Goal: Task Accomplishment & Management: Use online tool/utility

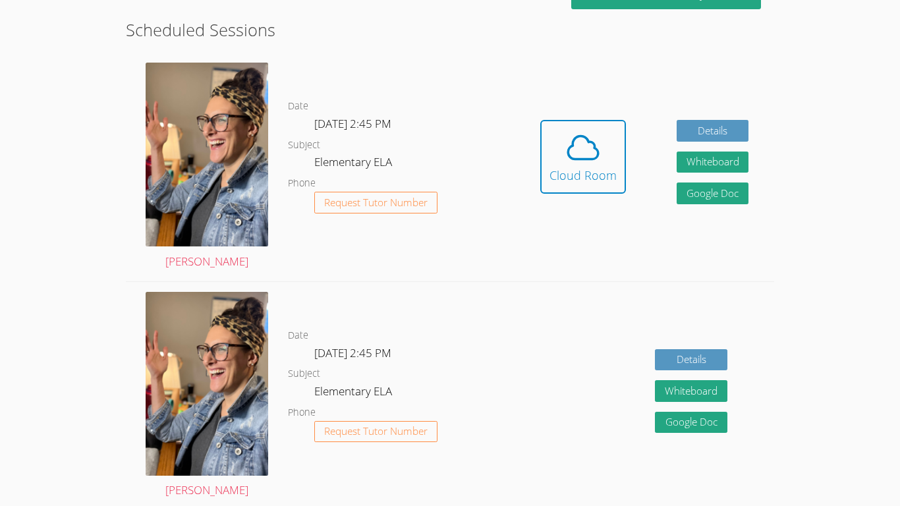
scroll to position [386, 0]
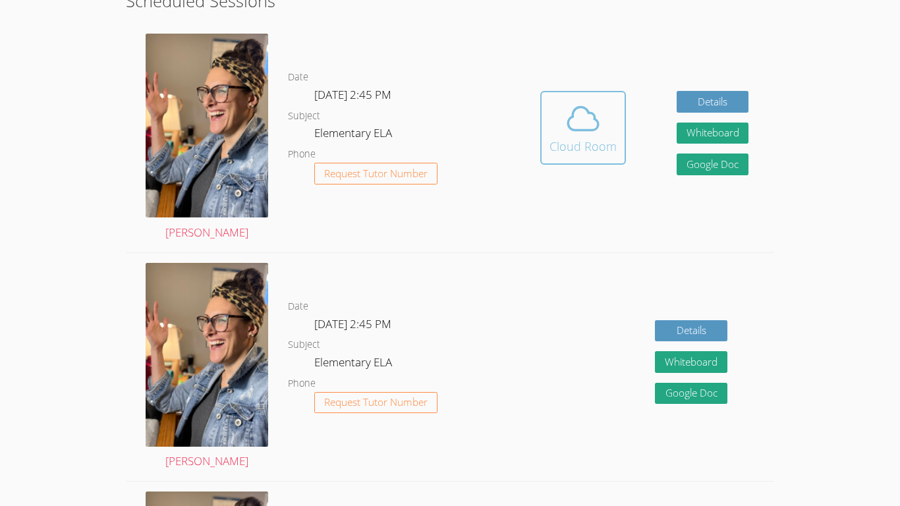
click at [585, 118] on icon at bounding box center [583, 118] width 37 height 37
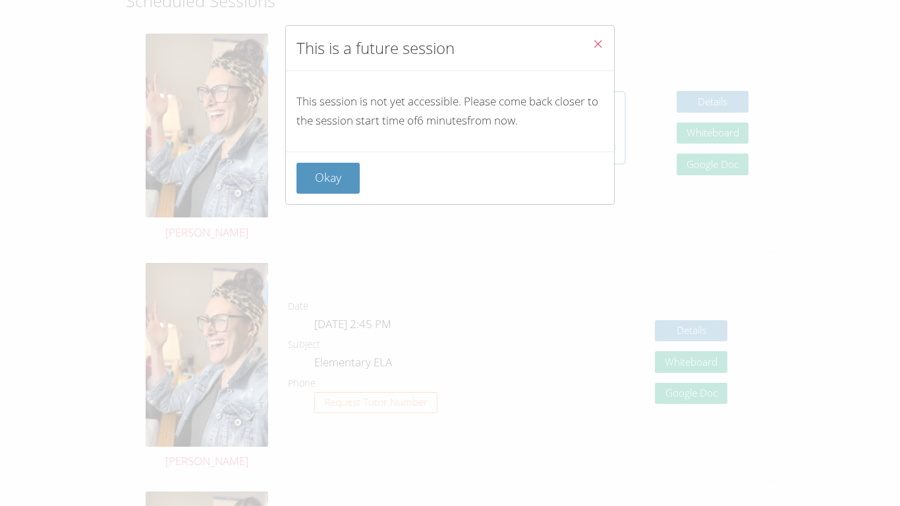
click at [585, 118] on p "This session is not yet accessible. Please come back closer to the session star…" at bounding box center [450, 111] width 307 height 38
click at [595, 36] on button "Close" at bounding box center [598, 46] width 32 height 40
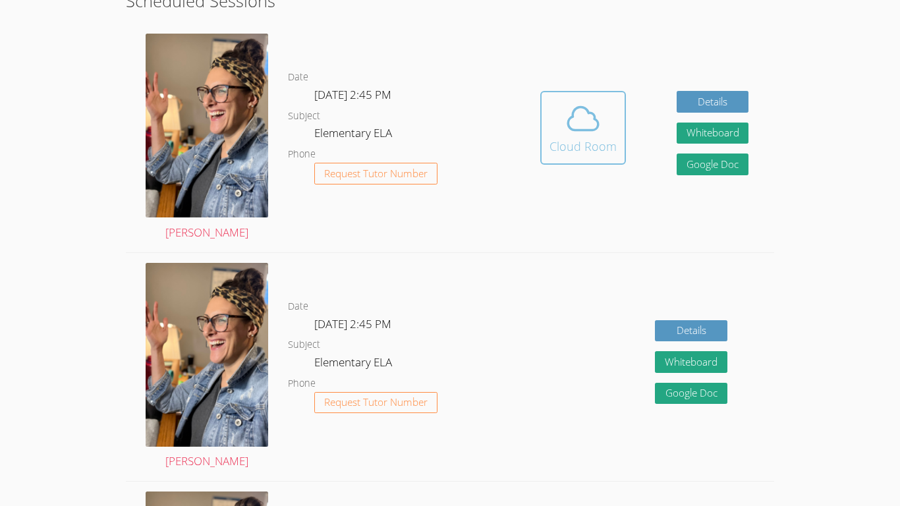
click at [595, 134] on icon at bounding box center [583, 118] width 37 height 37
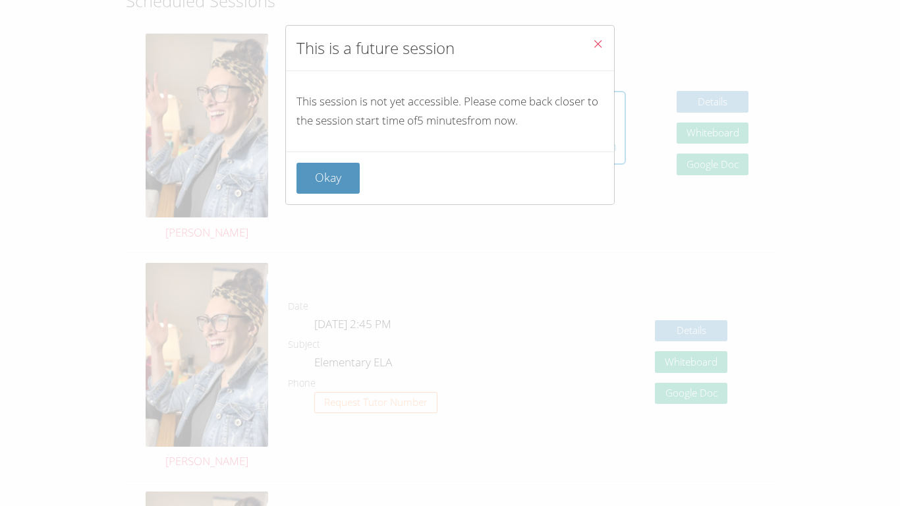
click at [597, 41] on icon "Close" at bounding box center [598, 43] width 11 height 11
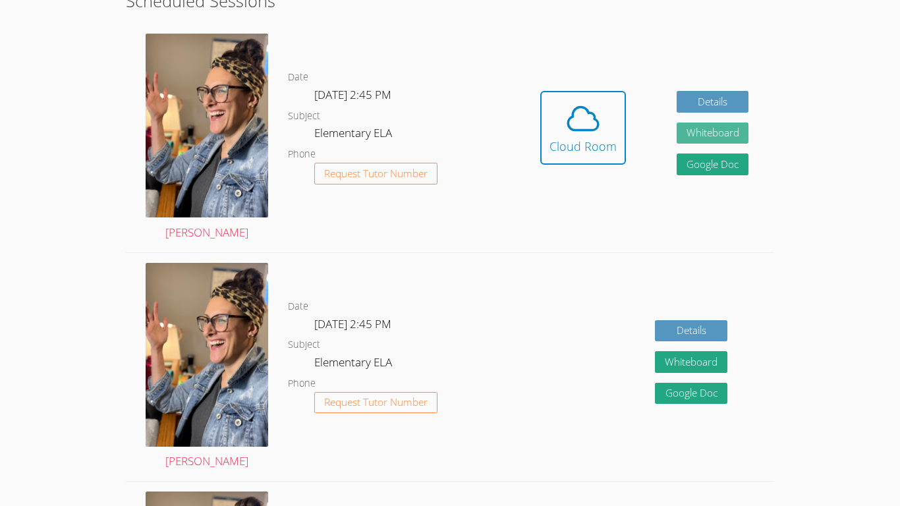
click at [685, 130] on button "Whiteboard" at bounding box center [713, 134] width 73 height 22
click at [575, 114] on icon at bounding box center [583, 118] width 37 height 37
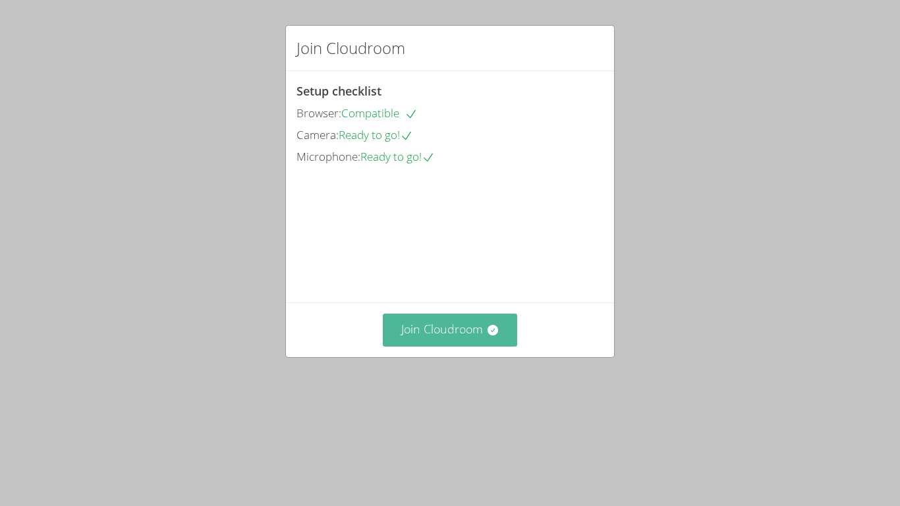
click at [480, 346] on button "Join Cloudroom" at bounding box center [450, 330] width 135 height 32
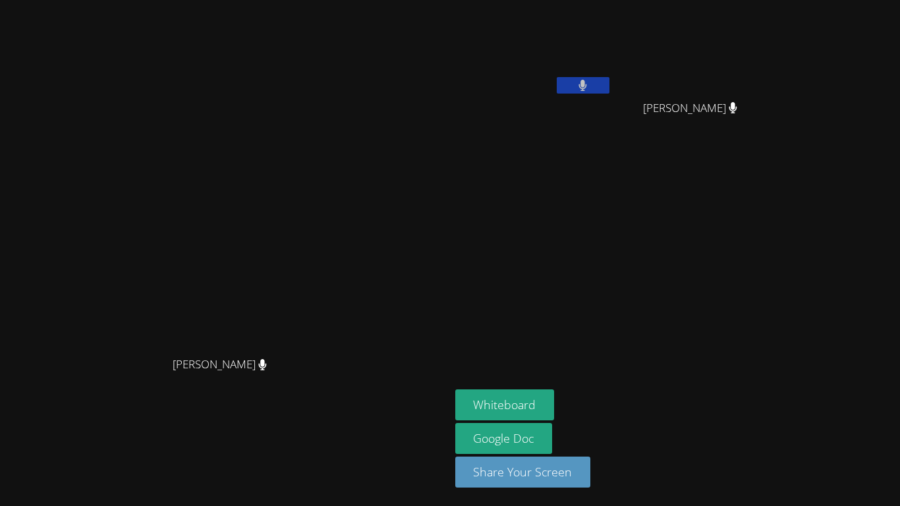
click at [610, 82] on button at bounding box center [583, 85] width 53 height 16
click at [555, 396] on button "Whiteboard" at bounding box center [506, 405] width 100 height 31
click at [610, 81] on button at bounding box center [583, 85] width 53 height 16
